Goal: Task Accomplishment & Management: Complete application form

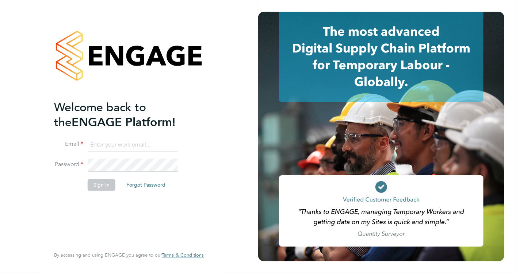
type input "cosmin.balan@bluearrow.co.uk"
click at [96, 187] on button "Sign In" at bounding box center [102, 185] width 28 height 12
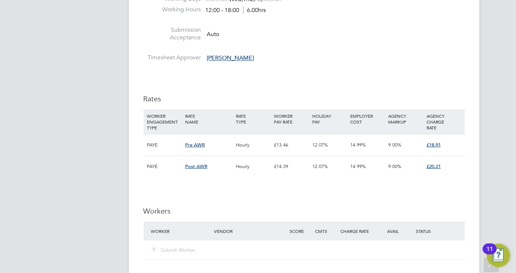
scroll to position [1541, 0]
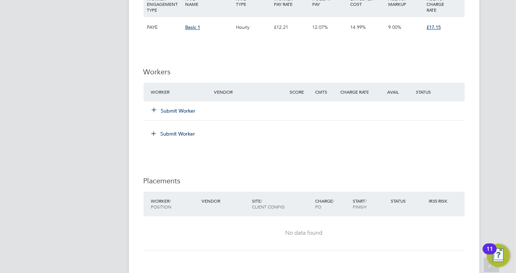
scroll to position [771, 0]
click at [154, 108] on icon at bounding box center [153, 110] width 5 height 5
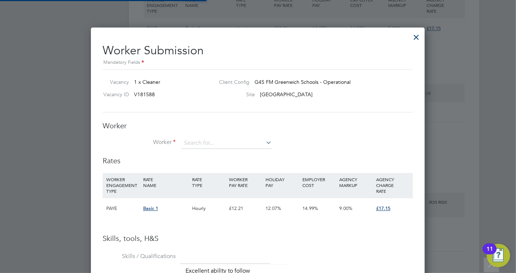
scroll to position [554, 334]
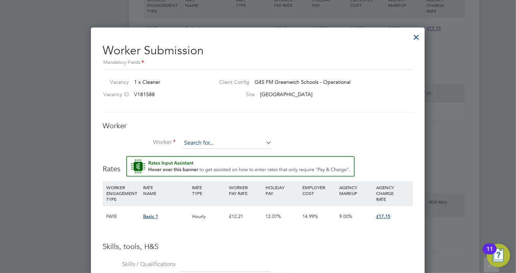
click at [190, 147] on input at bounding box center [226, 143] width 90 height 11
click at [207, 163] on li "Taiwo Ajao (P447179)" at bounding box center [229, 163] width 96 height 10
type input "Taiwo Ajao (P447179)"
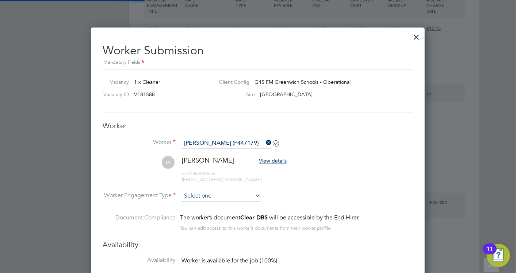
scroll to position [3, 4]
click at [240, 199] on input at bounding box center [220, 196] width 79 height 11
click at [214, 216] on li "PAYE" at bounding box center [221, 215] width 80 height 9
type input "PAYE"
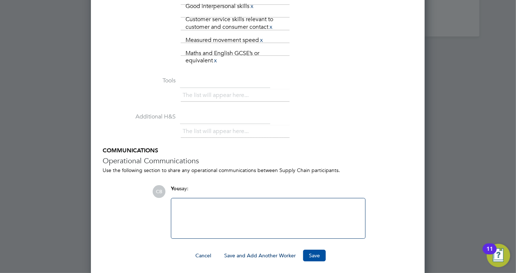
click at [308, 253] on button "Save" at bounding box center [314, 256] width 23 height 12
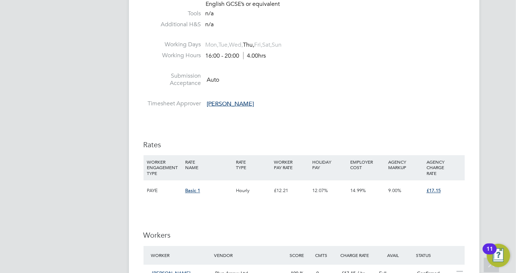
scroll to position [771, 0]
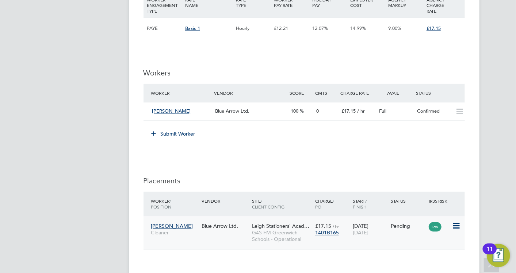
click at [457, 223] on icon at bounding box center [455, 226] width 7 height 9
click at [402, 269] on li "Start" at bounding box center [422, 271] width 75 height 10
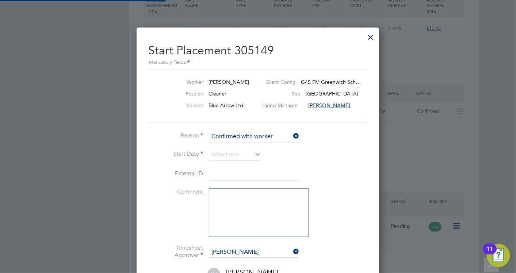
scroll to position [7, 90]
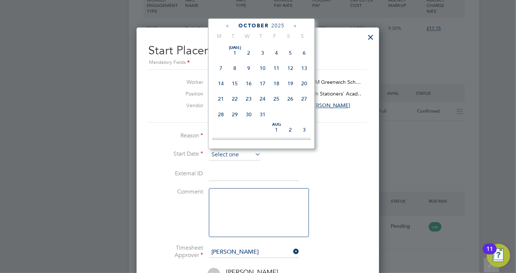
click at [245, 156] on input at bounding box center [235, 155] width 52 height 11
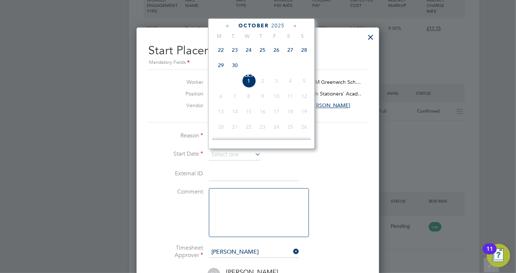
click at [249, 83] on span "Oct 1" at bounding box center [249, 81] width 14 height 14
type input "01 Oct 2025"
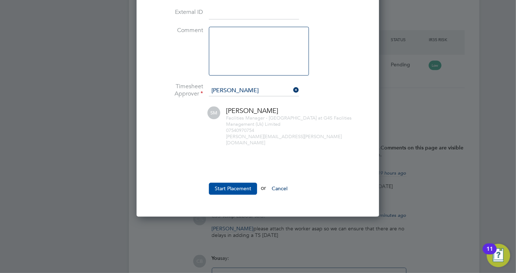
click at [236, 184] on button "Start Placement" at bounding box center [233, 189] width 48 height 12
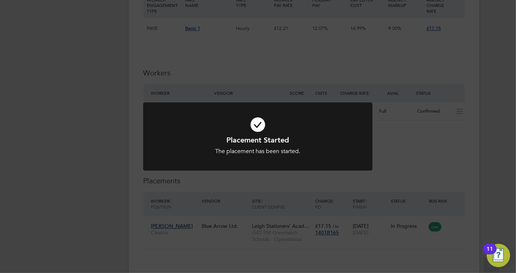
click at [302, 70] on div "Placement Started The placement has been started. Cancel Okay" at bounding box center [258, 136] width 516 height 273
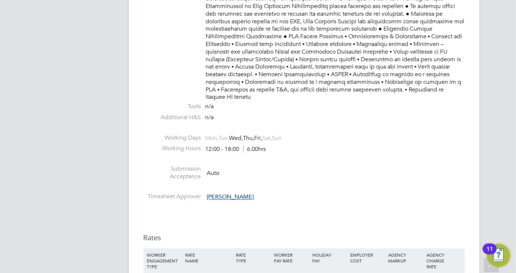
scroll to position [1622, 0]
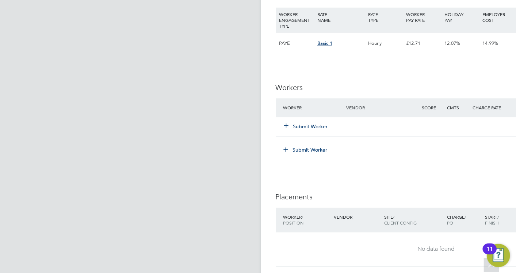
scroll to position [689, 0]
click at [230, 128] on icon at bounding box center [286, 125] width 5 height 5
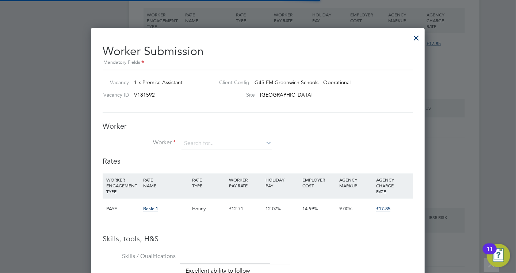
scroll to position [513, 334]
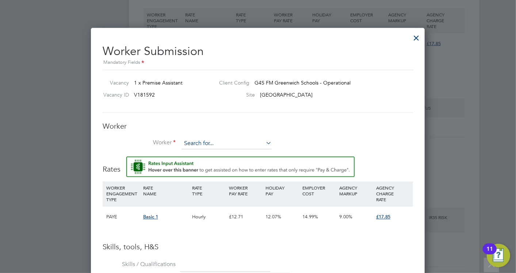
click at [222, 144] on input at bounding box center [226, 144] width 90 height 11
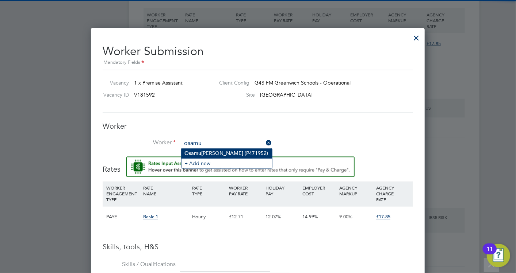
click at [220, 151] on li "[PERSON_NAME] (P471952)" at bounding box center [226, 154] width 91 height 10
type input "[PERSON_NAME] (P471952)"
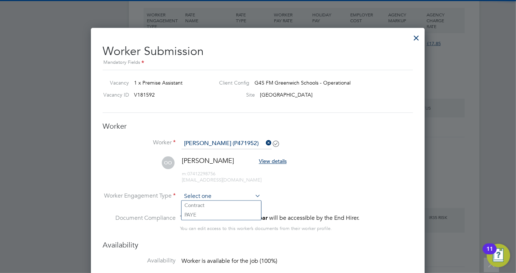
click at [230, 197] on input at bounding box center [220, 197] width 79 height 11
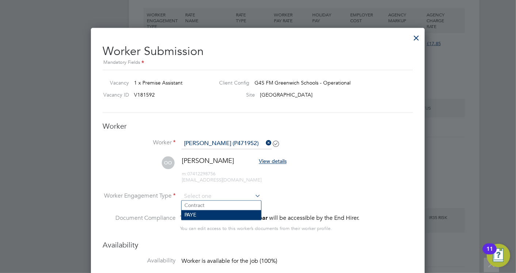
click at [202, 214] on li "PAYE" at bounding box center [221, 215] width 80 height 9
type input "PAYE"
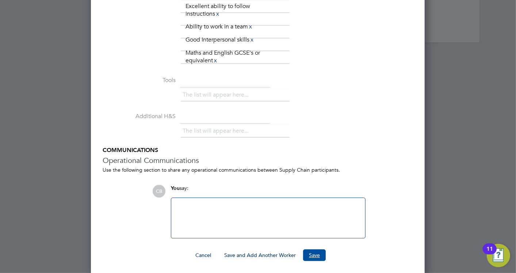
click at [230, 254] on button "Save" at bounding box center [314, 256] width 23 height 12
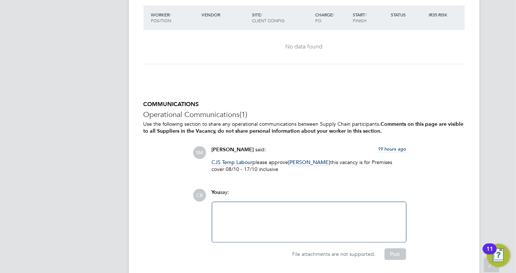
scroll to position [892, 0]
